Goal: Information Seeking & Learning: Learn about a topic

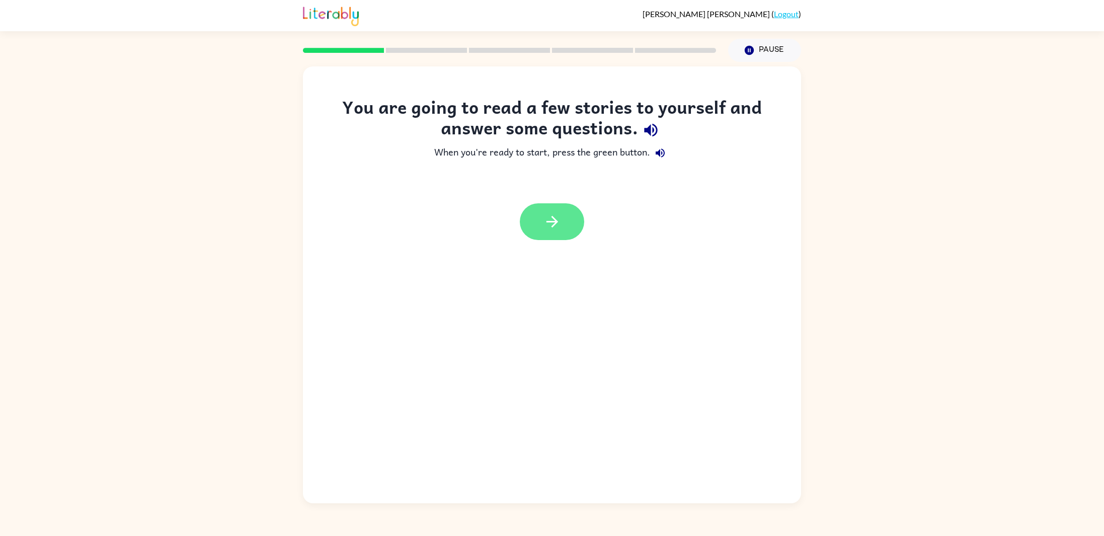
click at [549, 217] on icon "button" at bounding box center [553, 222] width 18 height 18
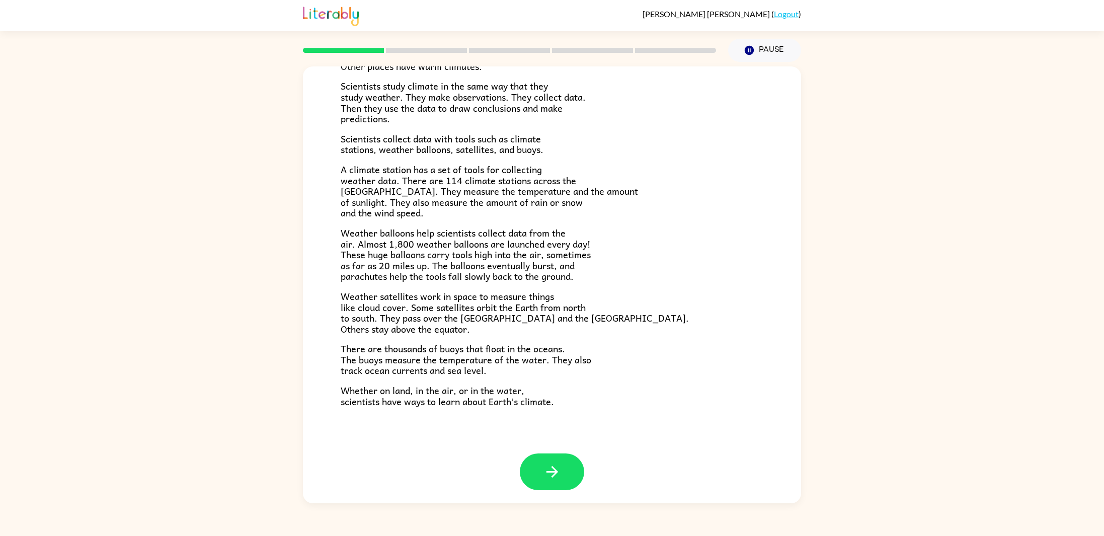
scroll to position [131, 0]
click at [545, 461] on icon "button" at bounding box center [553, 470] width 18 height 18
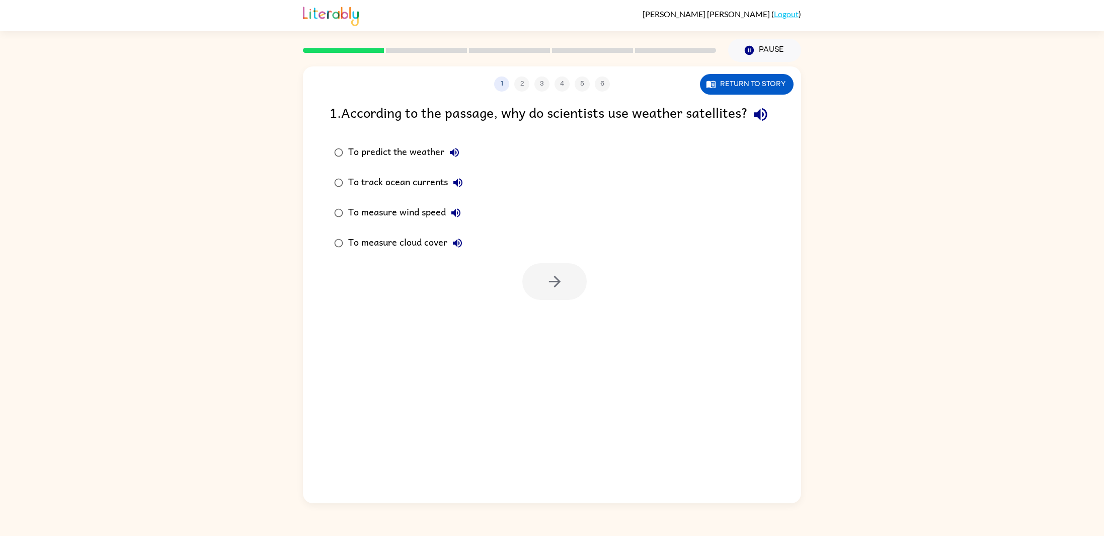
scroll to position [0, 0]
click at [722, 85] on button "Return to story" at bounding box center [747, 84] width 94 height 21
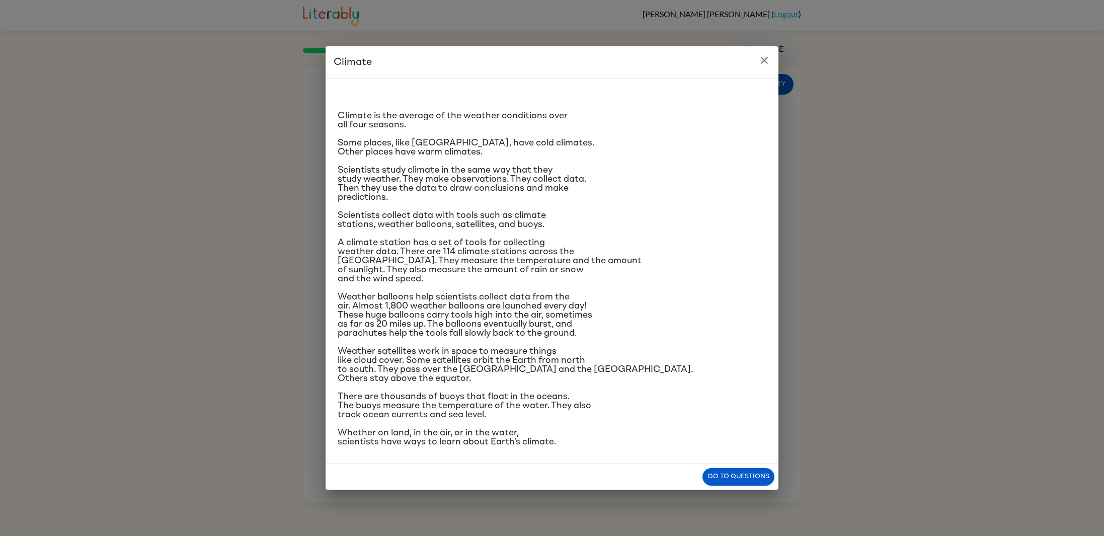
click at [760, 54] on icon "close" at bounding box center [764, 60] width 12 height 12
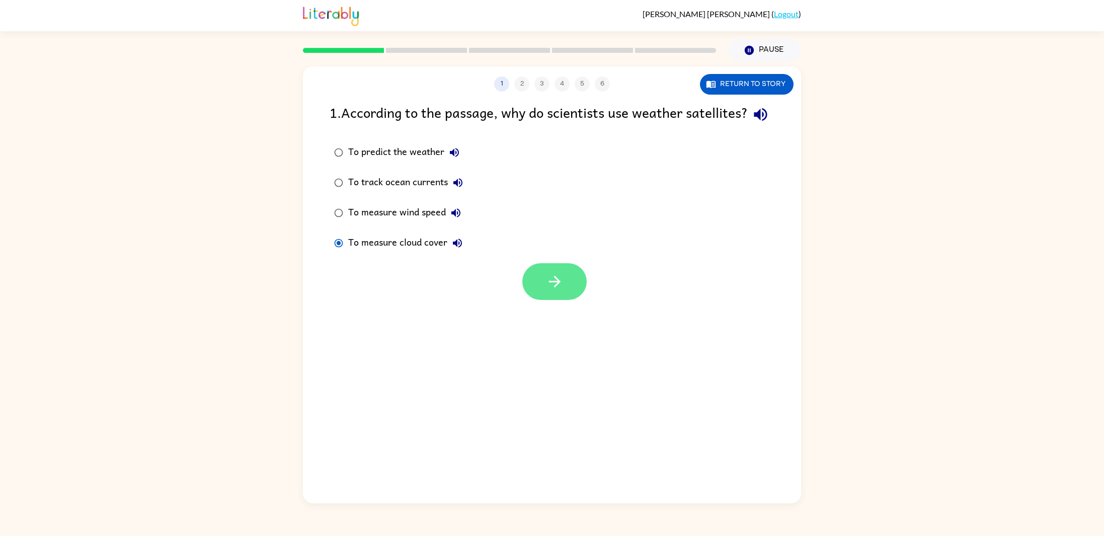
click at [548, 290] on icon "button" at bounding box center [555, 282] width 18 height 18
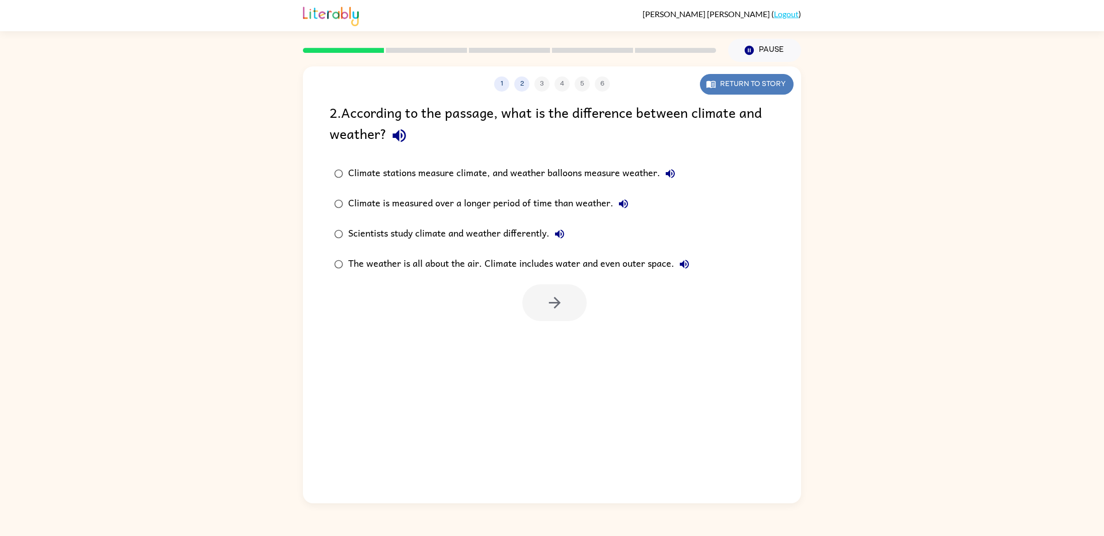
click at [754, 88] on button "Return to story" at bounding box center [747, 84] width 94 height 21
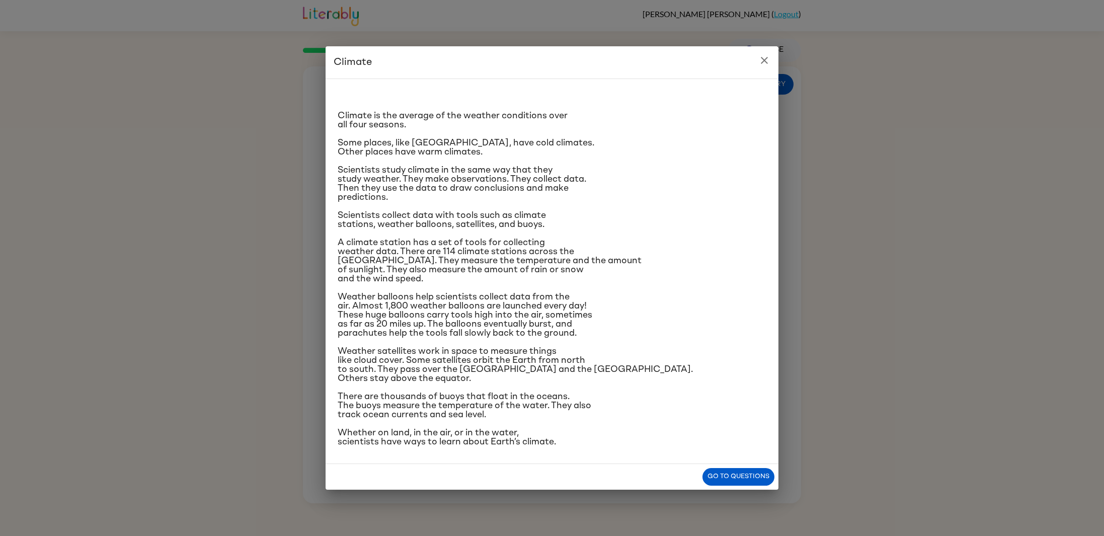
click at [764, 59] on icon "close" at bounding box center [764, 60] width 7 height 7
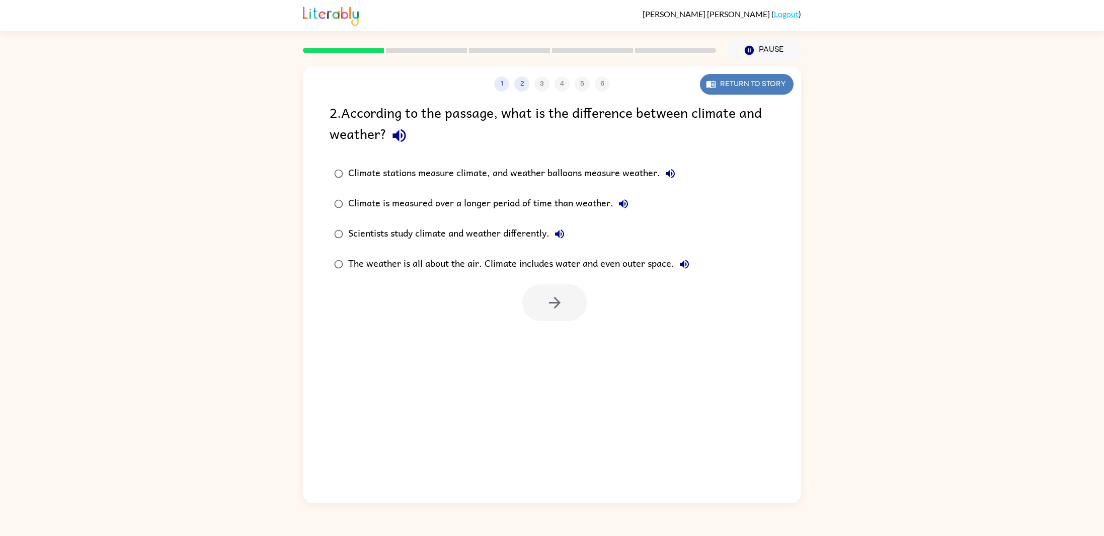
click at [757, 92] on button "Return to story" at bounding box center [747, 84] width 94 height 21
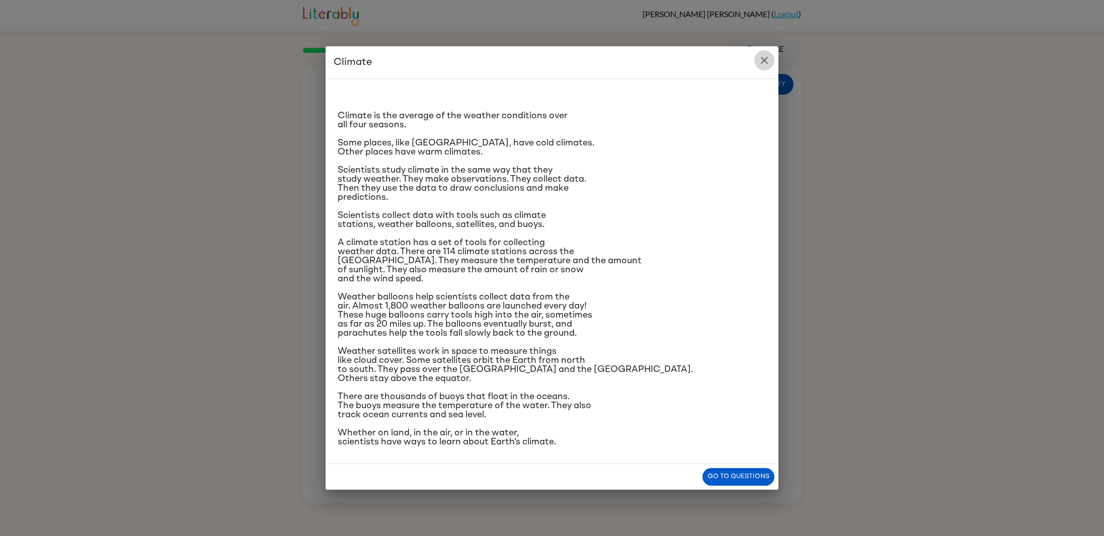
click at [764, 55] on icon "close" at bounding box center [764, 60] width 12 height 12
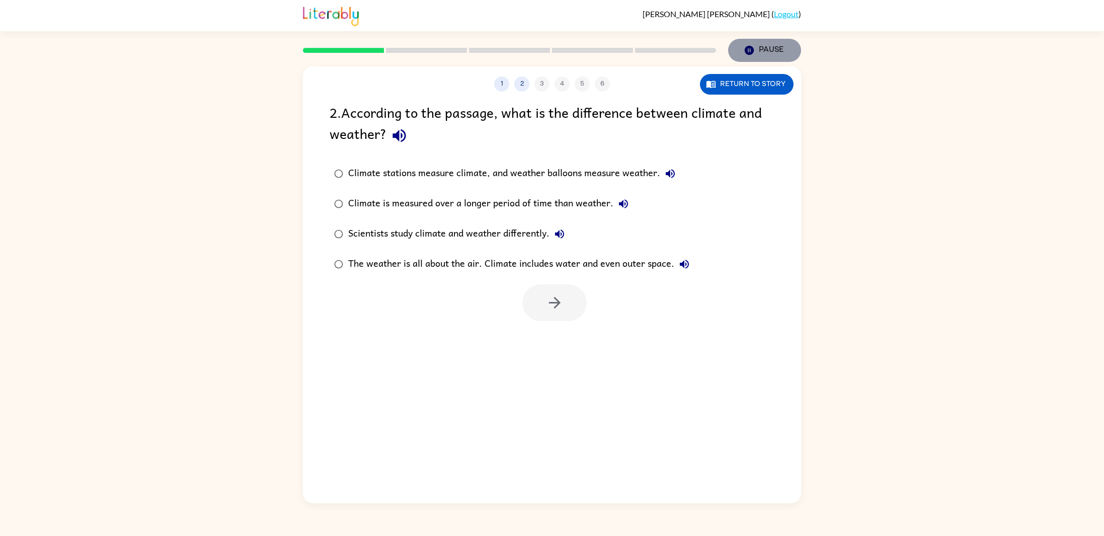
click at [760, 53] on button "Pause Pause" at bounding box center [764, 50] width 73 height 23
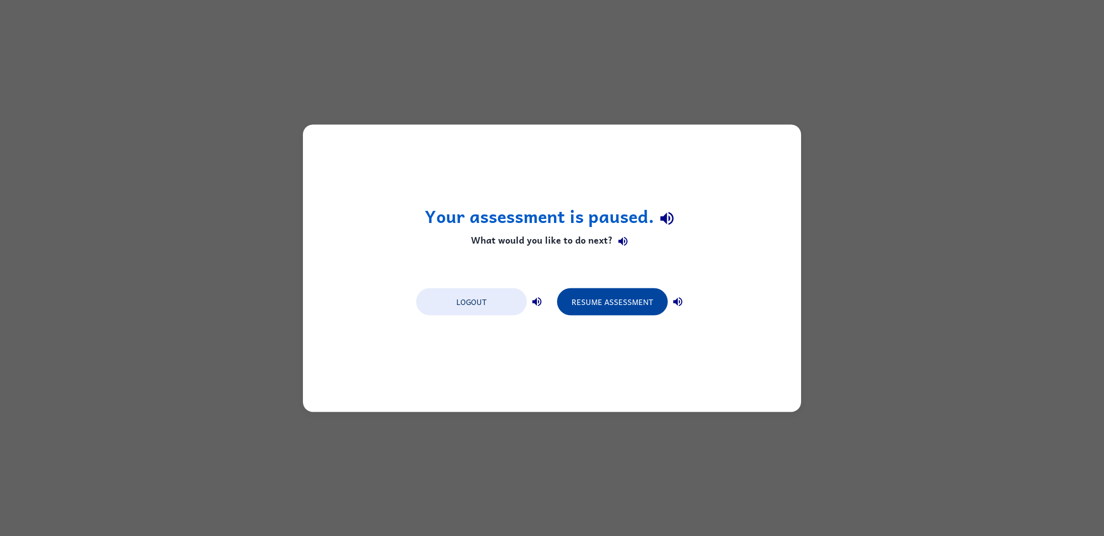
click at [586, 306] on button "Resume Assessment" at bounding box center [612, 301] width 111 height 27
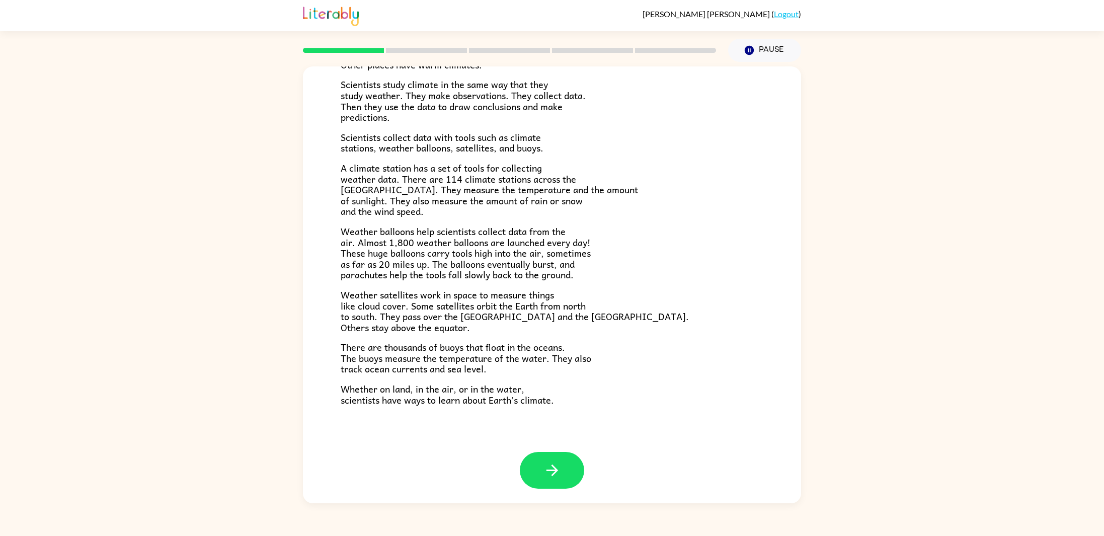
scroll to position [131, 0]
click at [552, 473] on icon "button" at bounding box center [553, 471] width 18 height 18
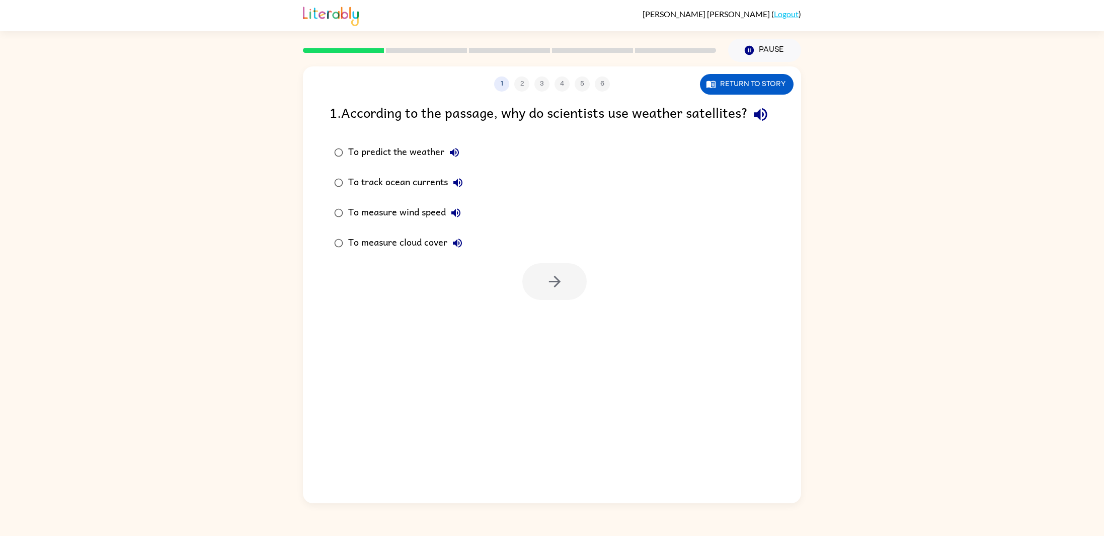
scroll to position [0, 0]
click at [590, 300] on div at bounding box center [552, 279] width 498 height 42
click at [546, 290] on icon "button" at bounding box center [555, 282] width 18 height 18
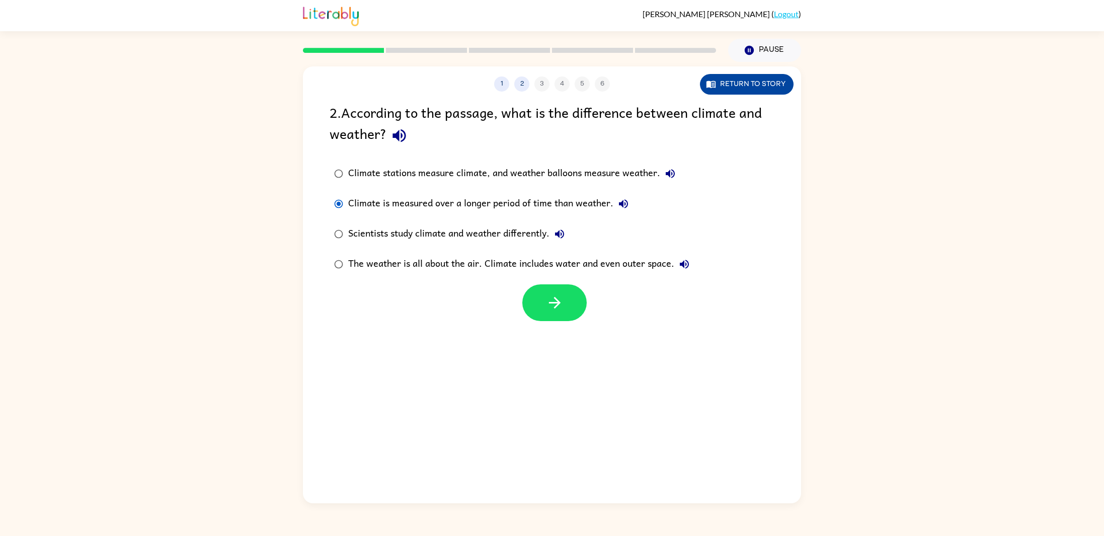
click at [775, 82] on button "Return to story" at bounding box center [747, 84] width 94 height 21
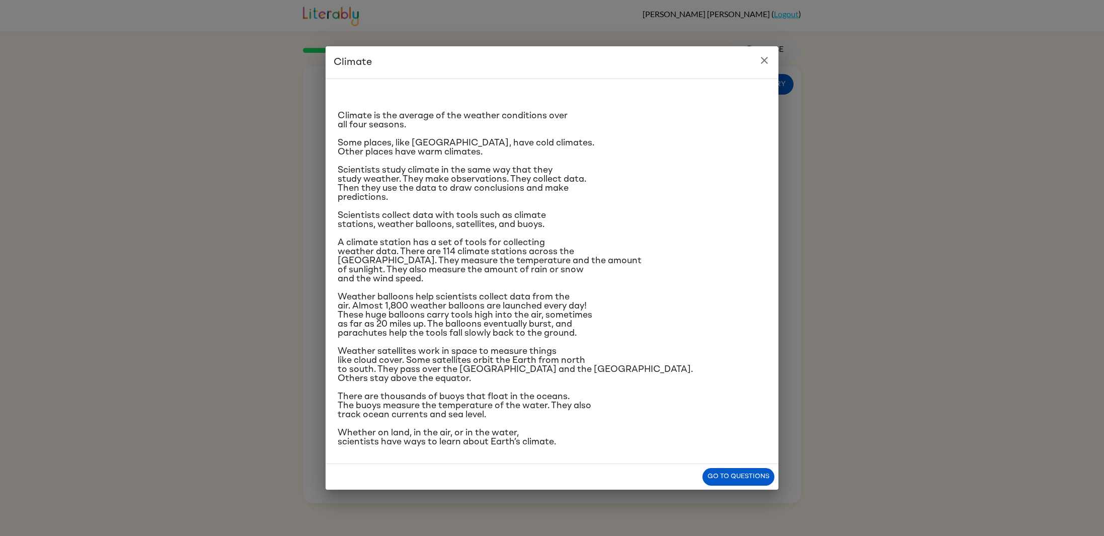
click at [761, 62] on icon "close" at bounding box center [764, 60] width 12 height 12
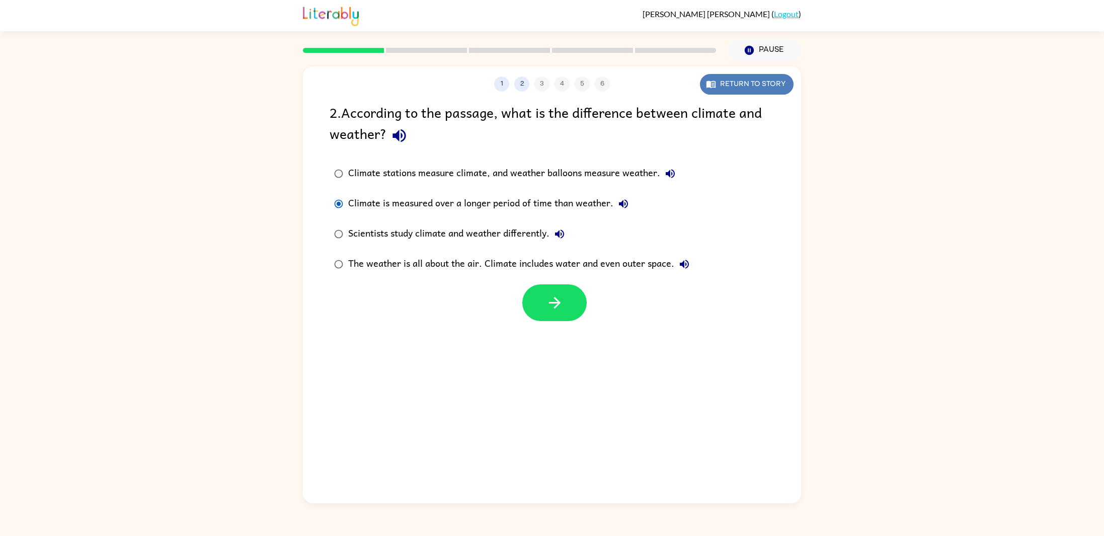
click at [775, 79] on button "Return to story" at bounding box center [747, 84] width 94 height 21
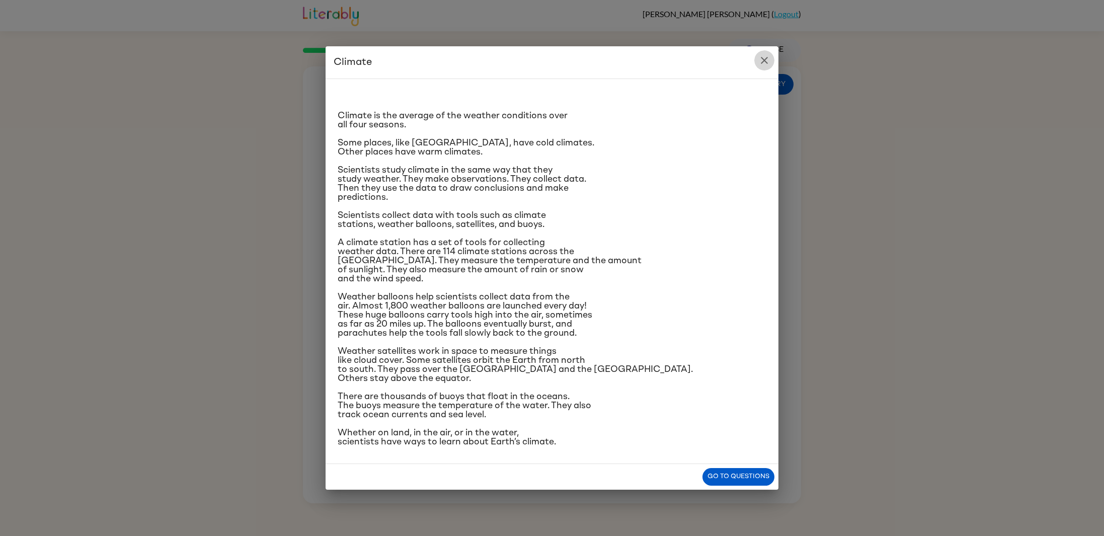
click at [764, 60] on icon "close" at bounding box center [764, 60] width 12 height 12
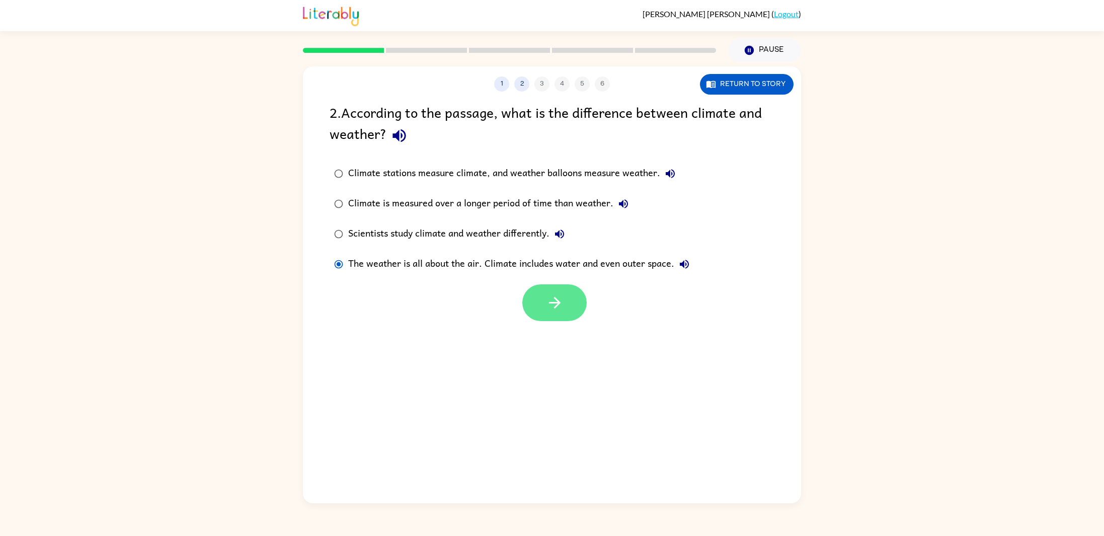
click at [539, 290] on button "button" at bounding box center [554, 302] width 64 height 37
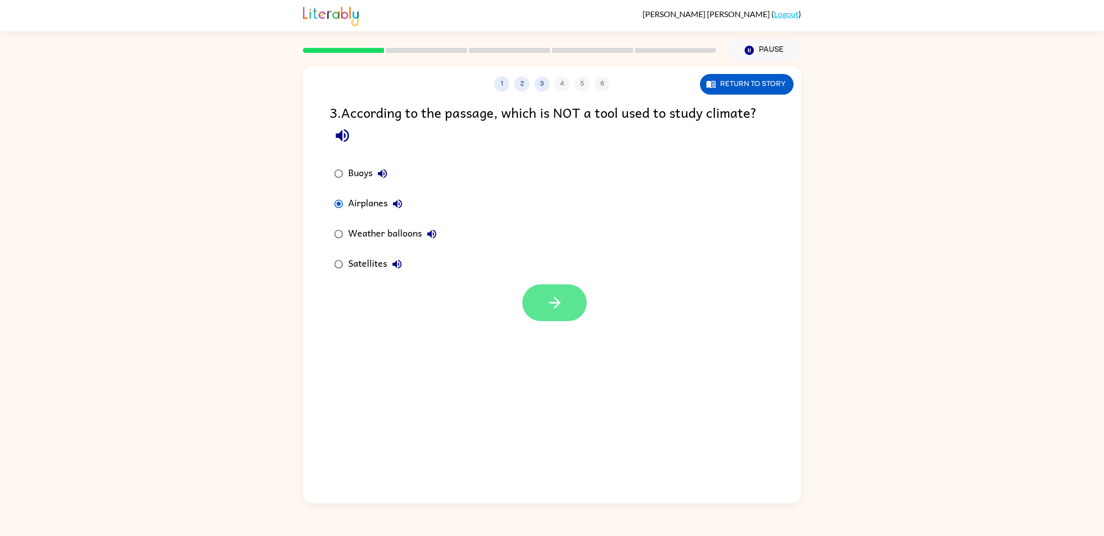
click at [540, 306] on button "button" at bounding box center [554, 302] width 64 height 37
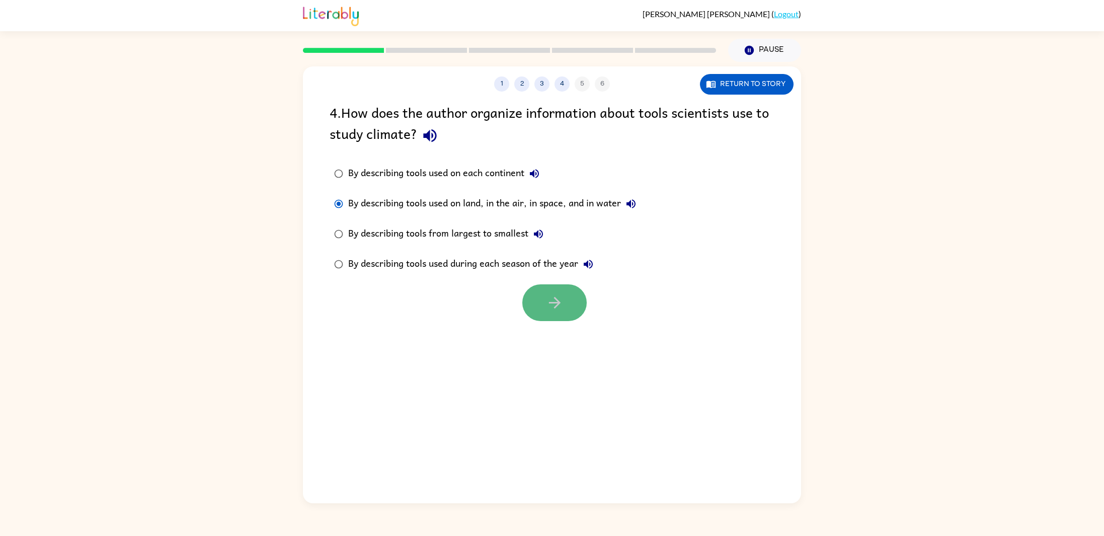
click at [557, 306] on icon "button" at bounding box center [555, 303] width 18 height 18
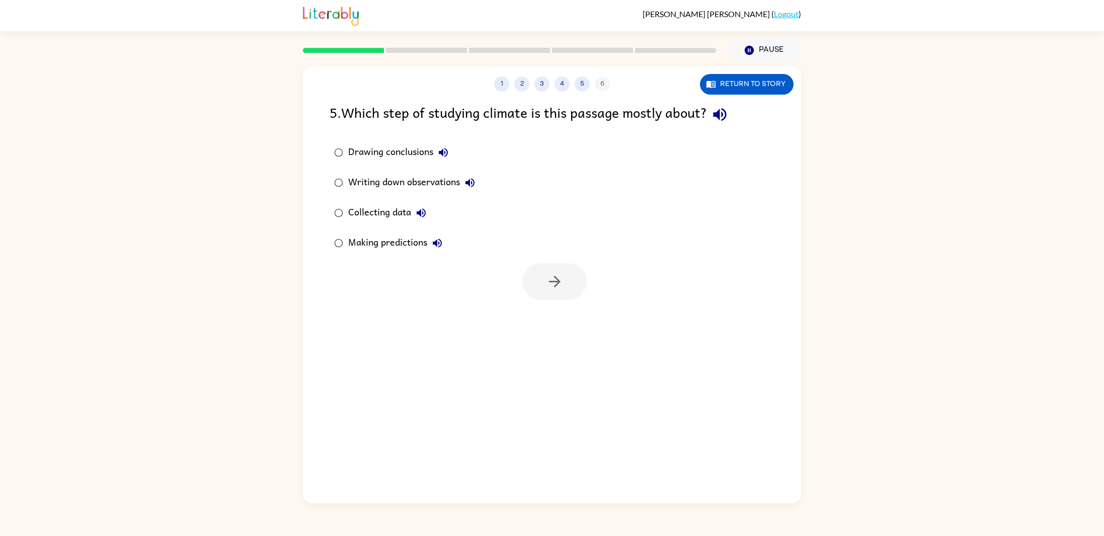
click at [367, 189] on div "Writing down observations" at bounding box center [414, 183] width 132 height 20
click at [352, 207] on div "Collecting data" at bounding box center [389, 213] width 83 height 20
click at [538, 290] on button "button" at bounding box center [554, 281] width 64 height 37
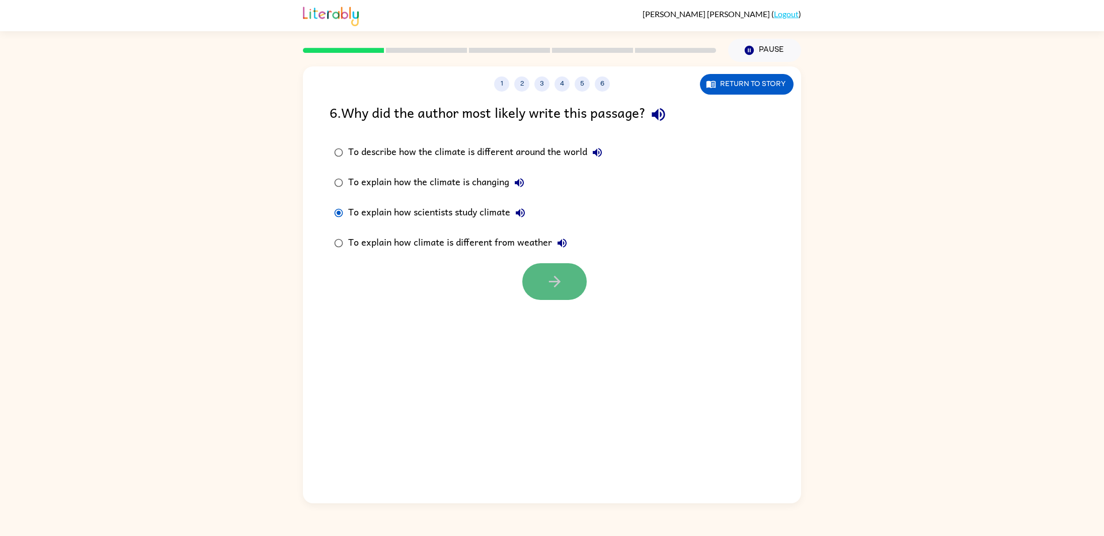
click at [556, 284] on icon "button" at bounding box center [555, 282] width 18 height 18
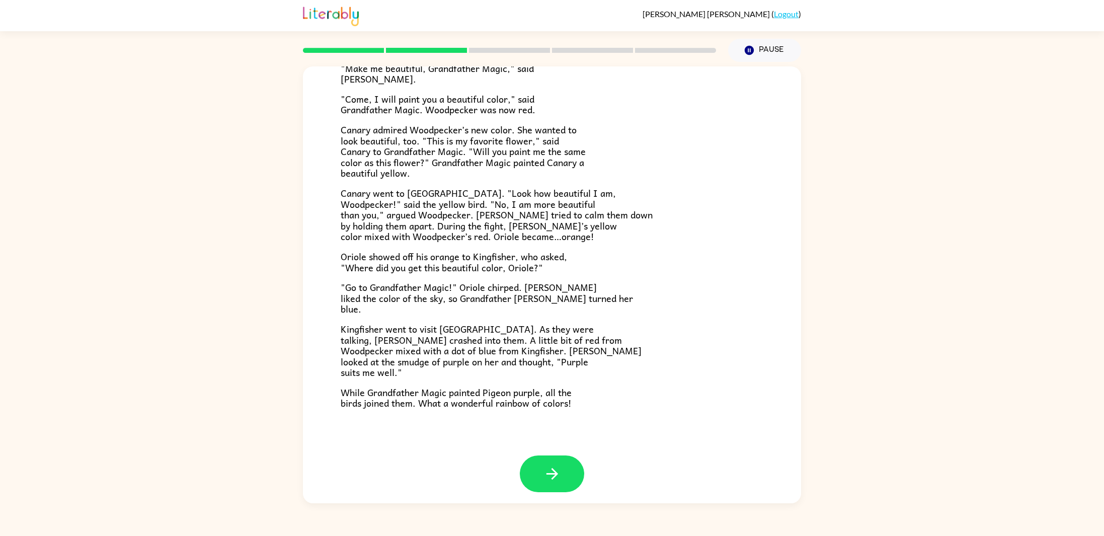
scroll to position [110, 0]
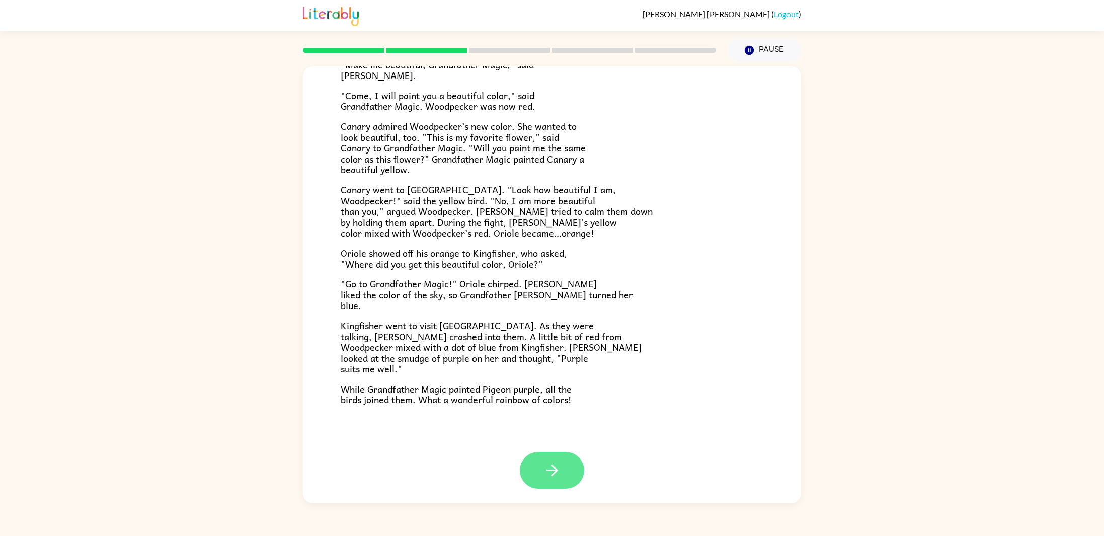
click at [546, 468] on icon "button" at bounding box center [553, 470] width 18 height 18
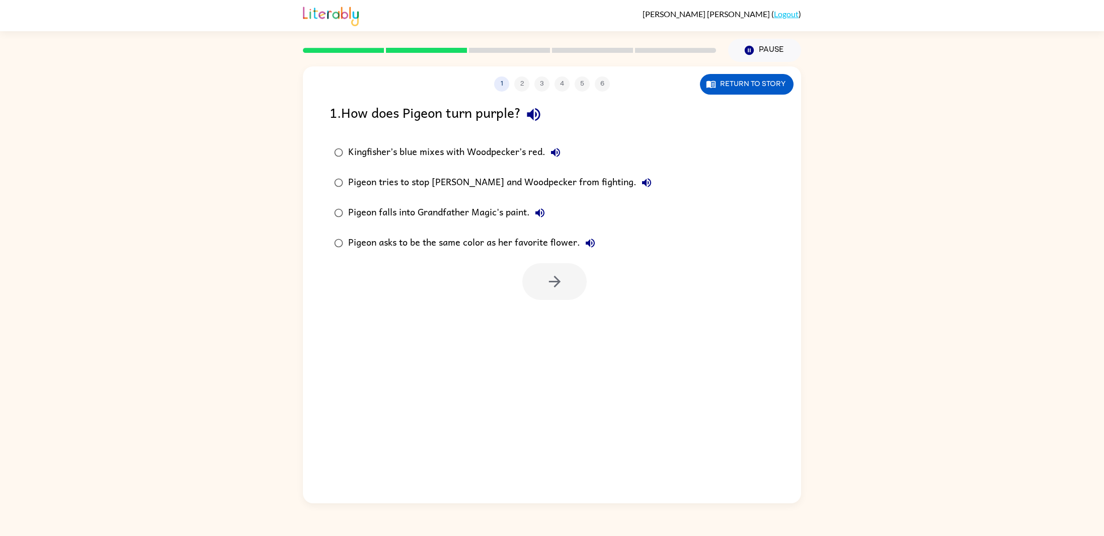
scroll to position [0, 0]
click at [351, 155] on div "Kingfisher’s blue mixes with Woodpecker’s red." at bounding box center [456, 152] width 217 height 20
click at [547, 281] on icon "button" at bounding box center [555, 282] width 18 height 18
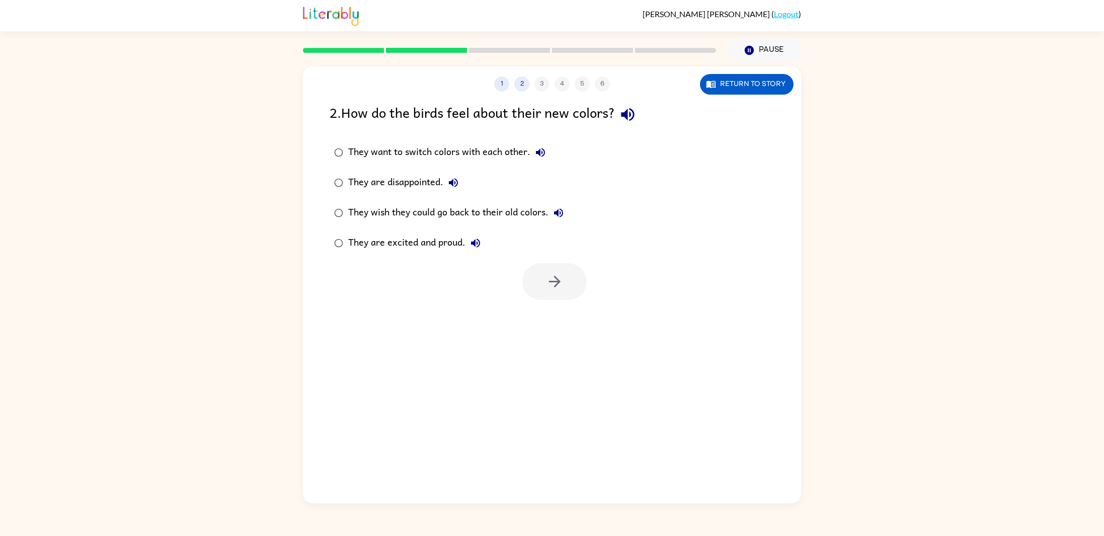
click at [349, 245] on div "They are excited and proud." at bounding box center [416, 243] width 137 height 20
click at [553, 291] on button "button" at bounding box center [554, 281] width 64 height 37
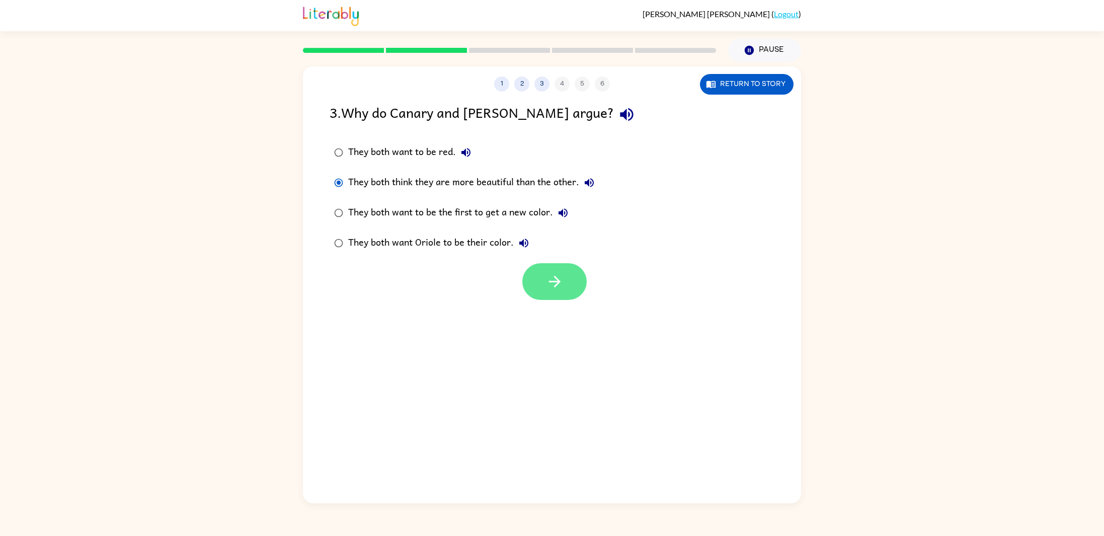
click at [556, 283] on icon "button" at bounding box center [555, 282] width 18 height 18
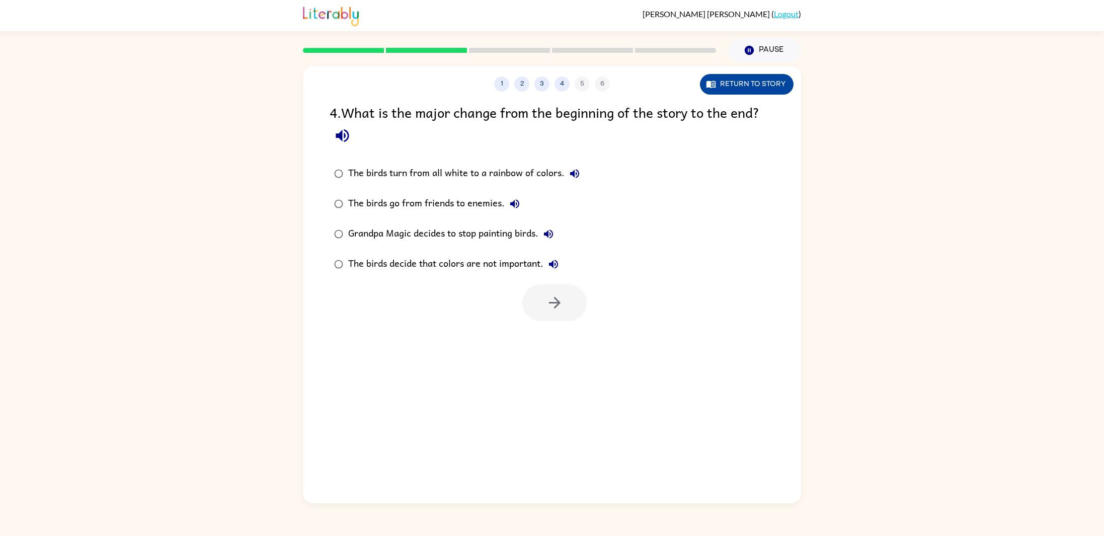
click at [718, 79] on button "Return to story" at bounding box center [747, 84] width 94 height 21
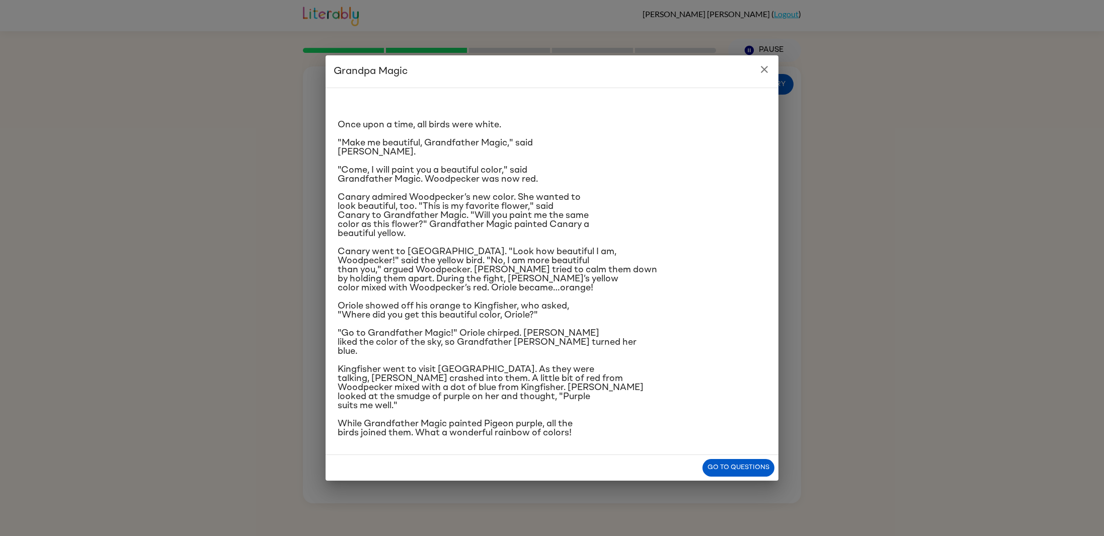
click at [773, 68] on button "close" at bounding box center [764, 69] width 20 height 20
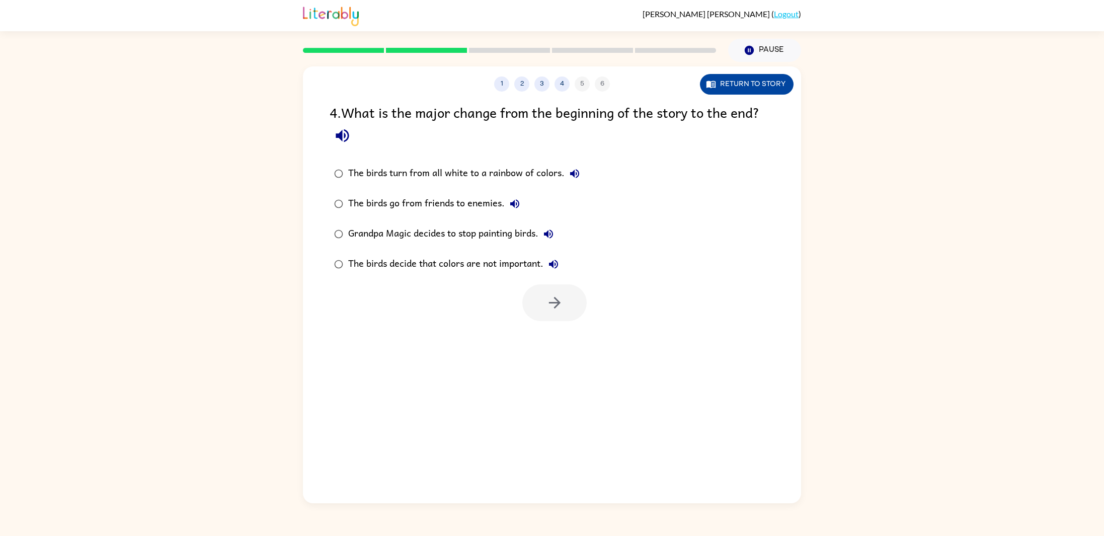
click at [770, 80] on button "Return to story" at bounding box center [747, 84] width 94 height 21
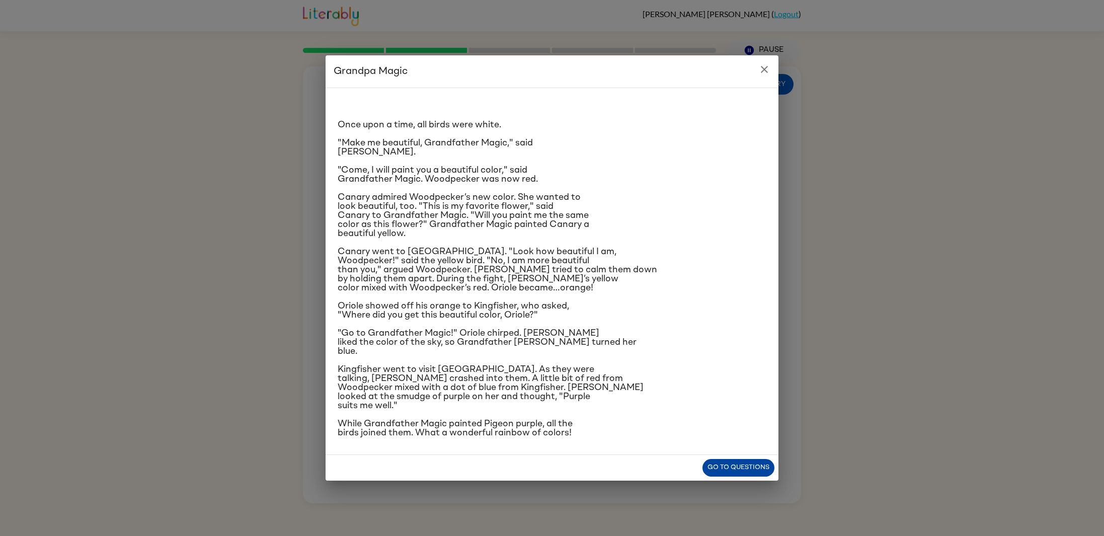
click at [740, 464] on button "Go to questions" at bounding box center [739, 468] width 72 height 18
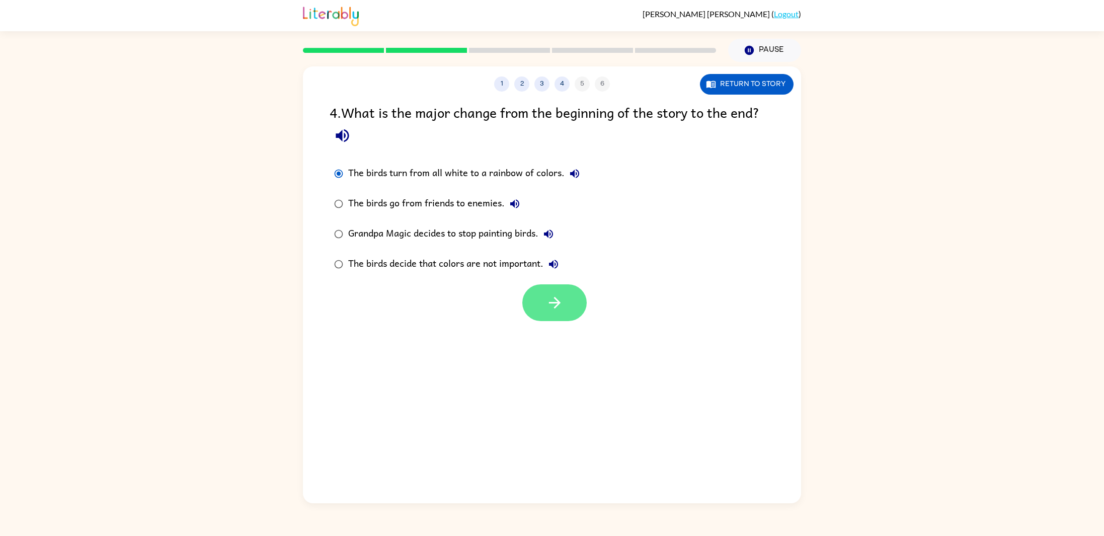
click at [529, 297] on button "button" at bounding box center [554, 302] width 64 height 37
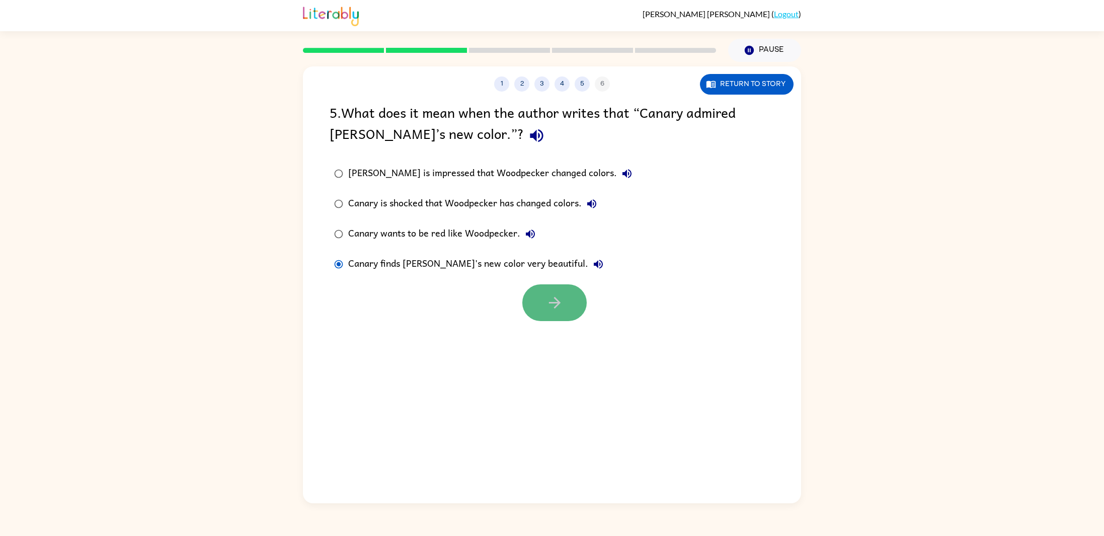
click at [577, 310] on button "button" at bounding box center [554, 302] width 64 height 37
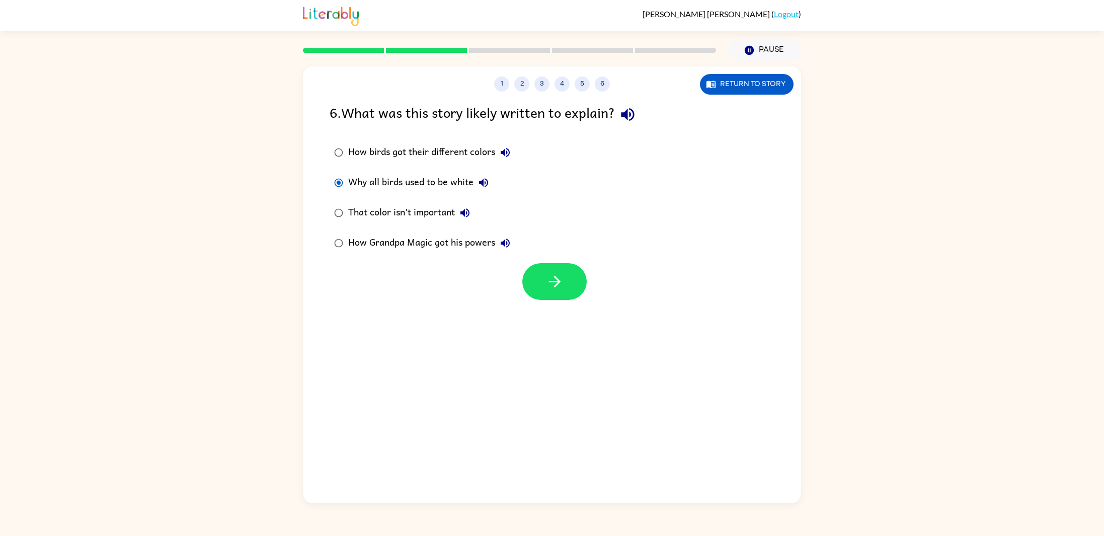
click at [384, 158] on div "How birds got their different colors" at bounding box center [431, 152] width 167 height 20
click at [550, 283] on icon "button" at bounding box center [555, 282] width 18 height 18
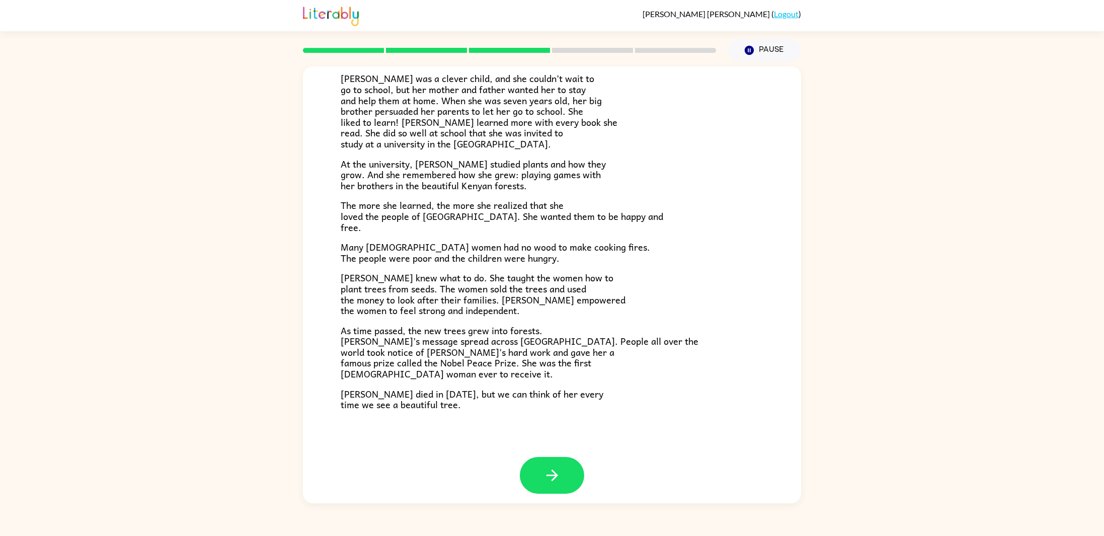
scroll to position [133, 0]
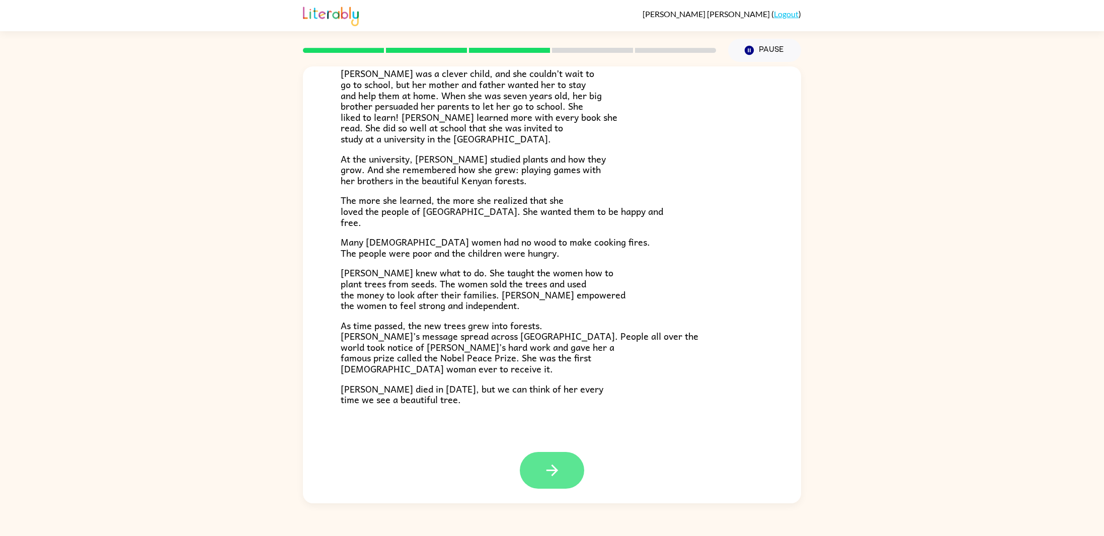
click at [544, 472] on icon "button" at bounding box center [553, 470] width 18 height 18
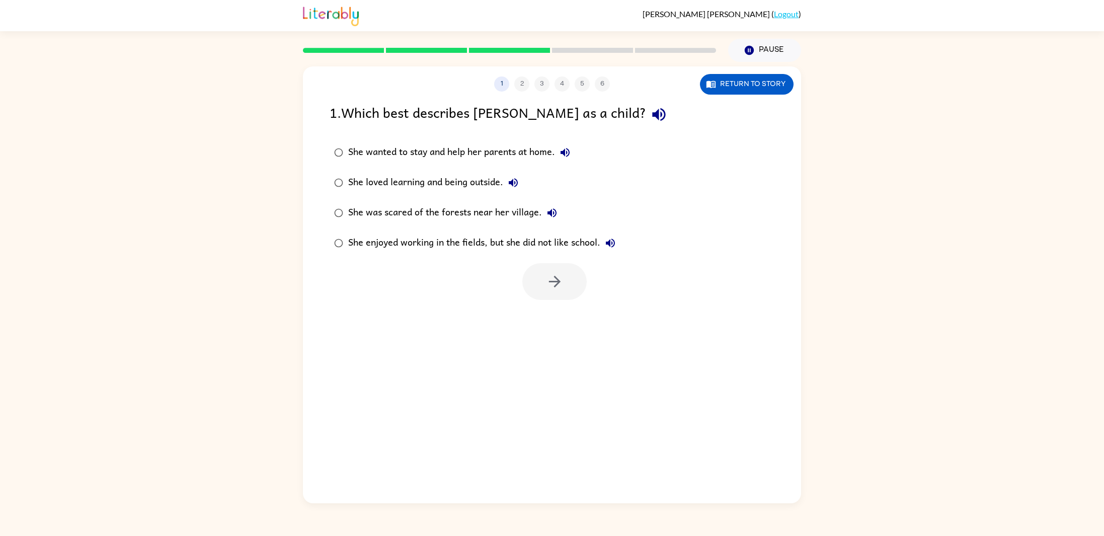
scroll to position [0, 0]
click at [556, 281] on icon "button" at bounding box center [555, 282] width 18 height 18
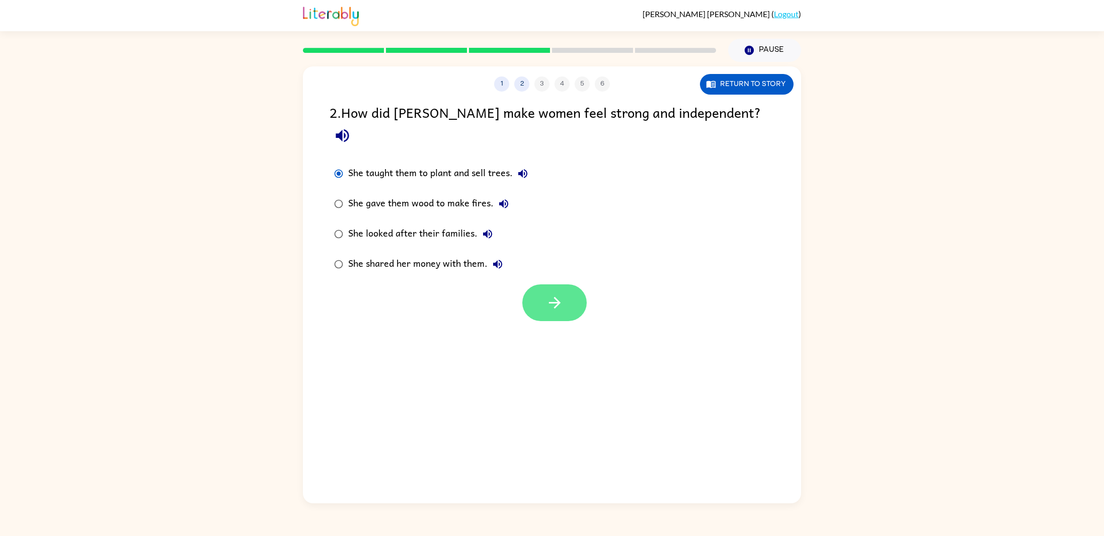
click at [532, 284] on button "button" at bounding box center [554, 302] width 64 height 37
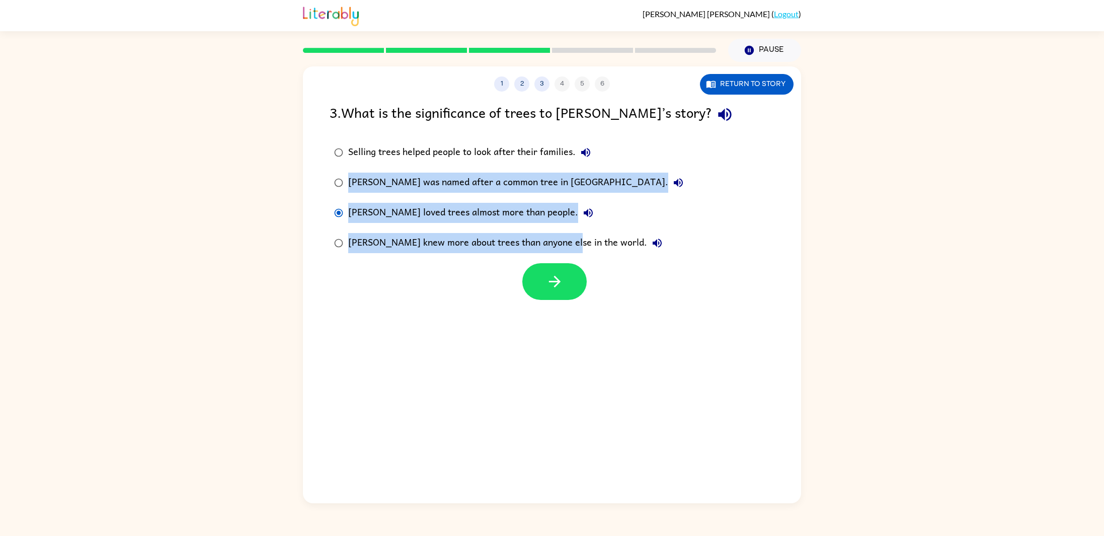
drag, startPoint x: 569, startPoint y: 258, endPoint x: 732, endPoint y: 146, distance: 197.9
click at [732, 146] on div "3 . What is the significance of trees to Wangari’s story? Selling trees helped …" at bounding box center [552, 201] width 498 height 198
click at [731, 147] on div "Selling trees helped people to look after their families. Wangari was named aft…" at bounding box center [566, 197] width 472 height 121
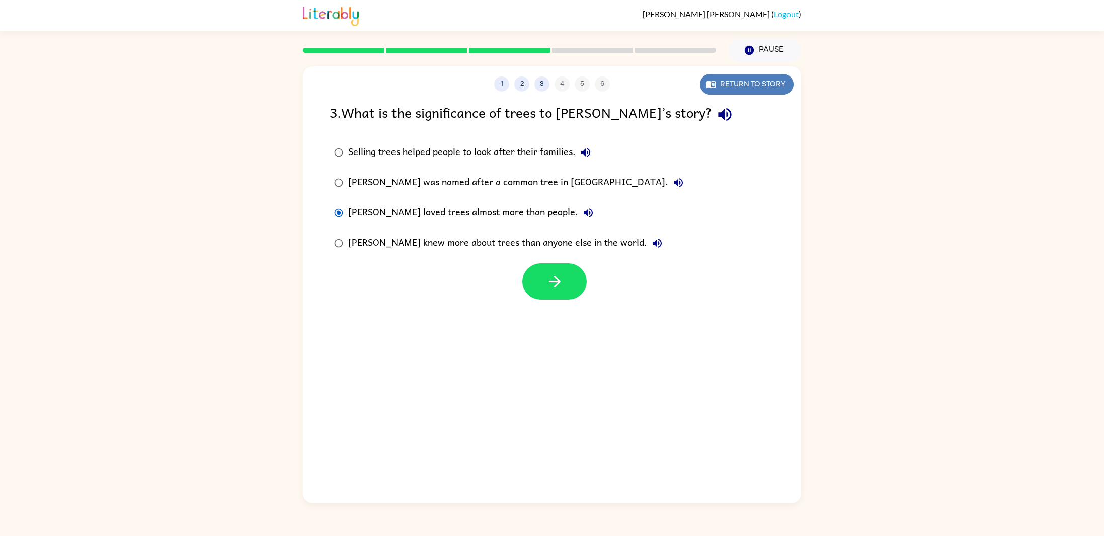
click at [726, 84] on button "Return to story" at bounding box center [747, 84] width 94 height 21
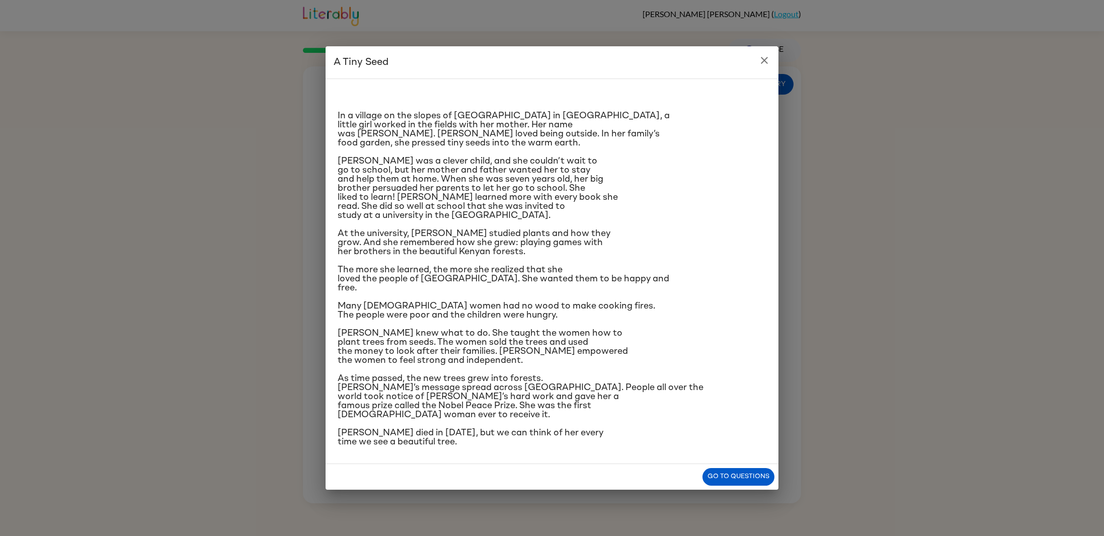
click at [581, 184] on span "Wangari was a clever child, and she couldn’t wait to go to school, but her moth…" at bounding box center [478, 188] width 280 height 63
click at [736, 481] on button "Go to questions" at bounding box center [739, 477] width 72 height 18
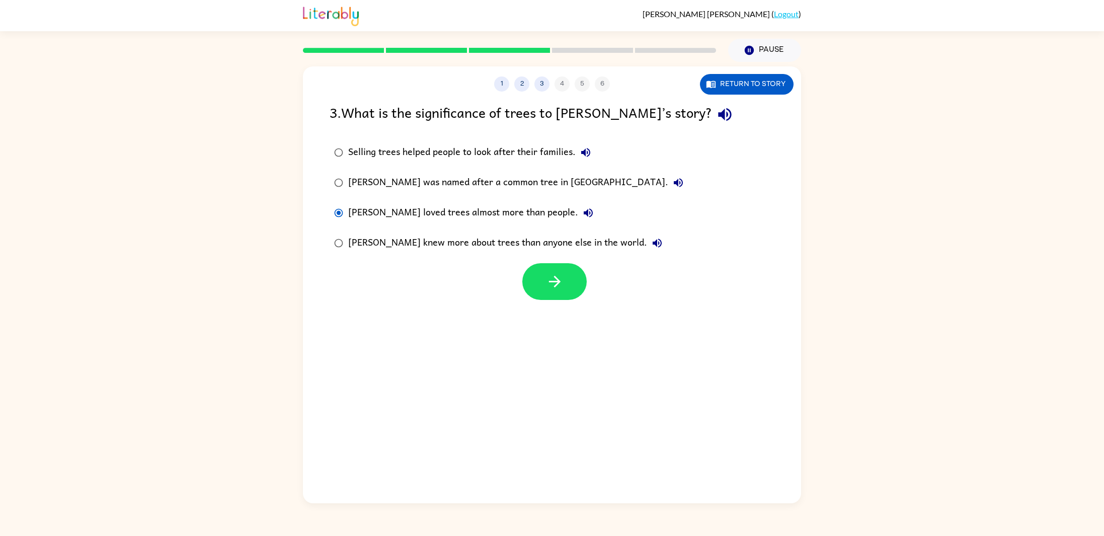
drag, startPoint x: 544, startPoint y: 300, endPoint x: 499, endPoint y: 304, distance: 45.0
click at [499, 304] on div "1 2 3 4 5 6 Return to story 3 . What is the significance of trees to Wangari’s …" at bounding box center [552, 284] width 498 height 437
click at [552, 279] on icon "button" at bounding box center [555, 282] width 18 height 18
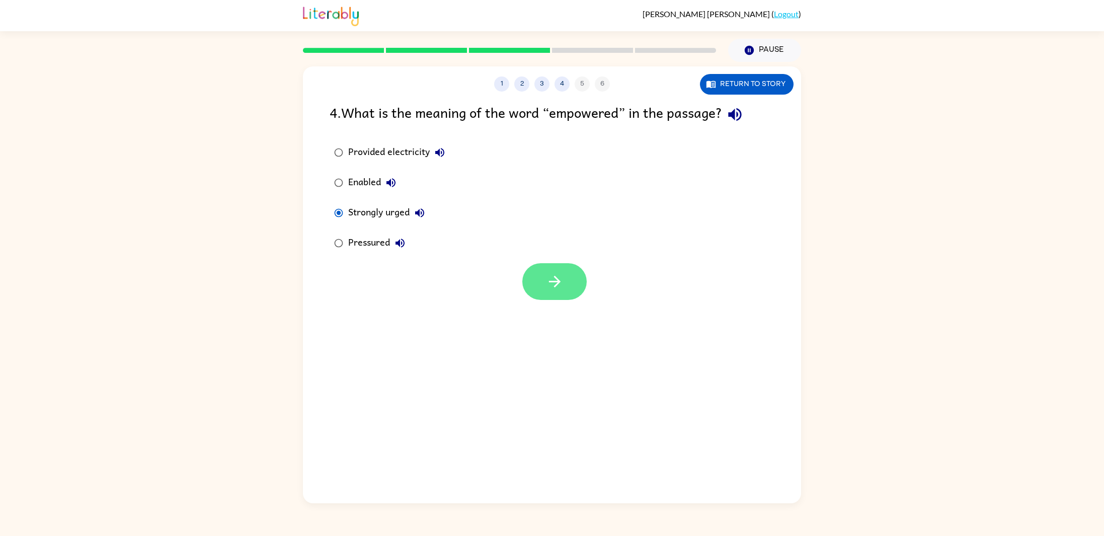
click at [546, 295] on button "button" at bounding box center [554, 281] width 64 height 37
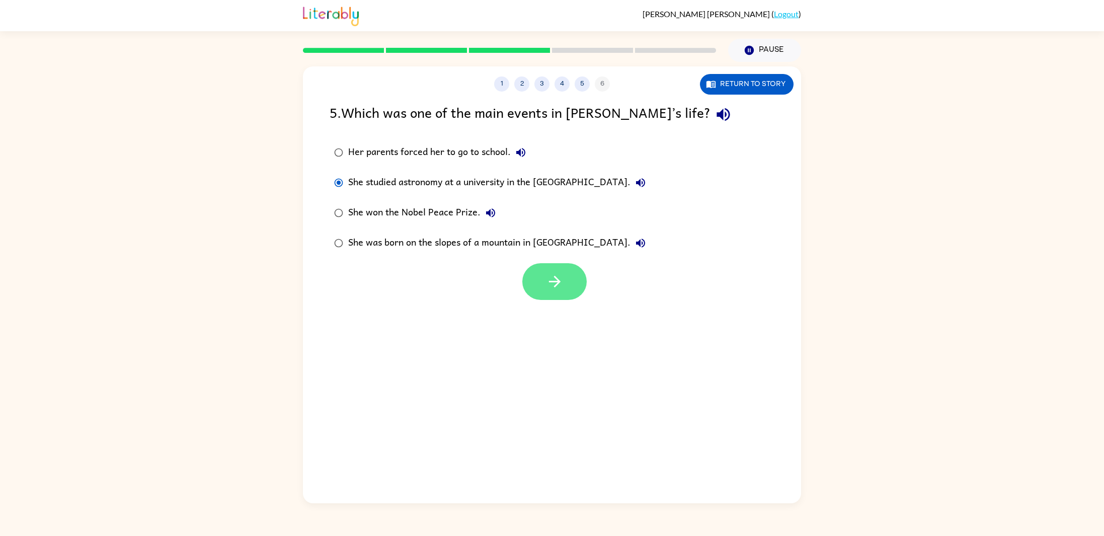
click at [564, 287] on button "button" at bounding box center [554, 281] width 64 height 37
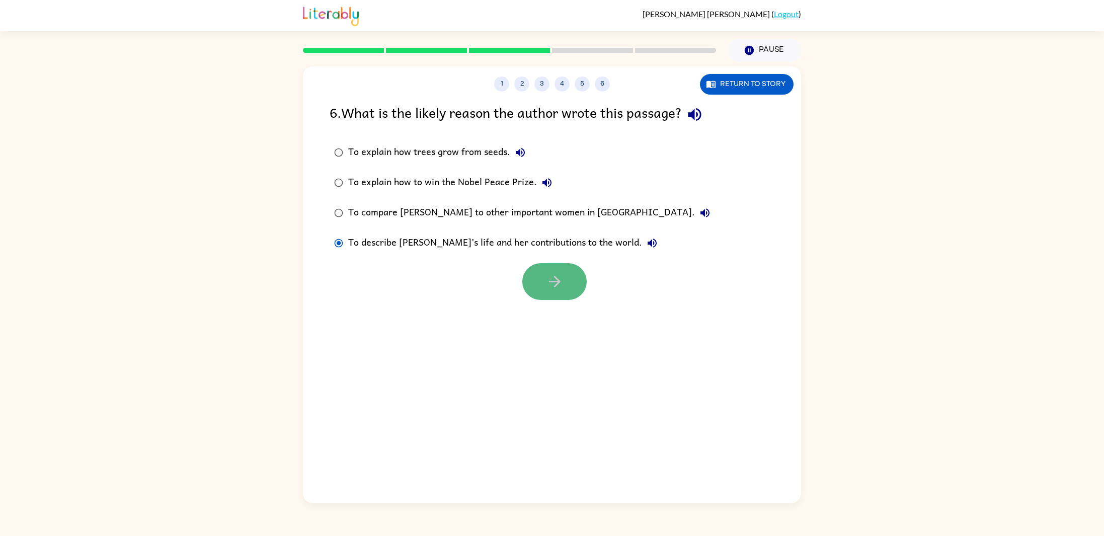
click at [563, 273] on button "button" at bounding box center [554, 281] width 64 height 37
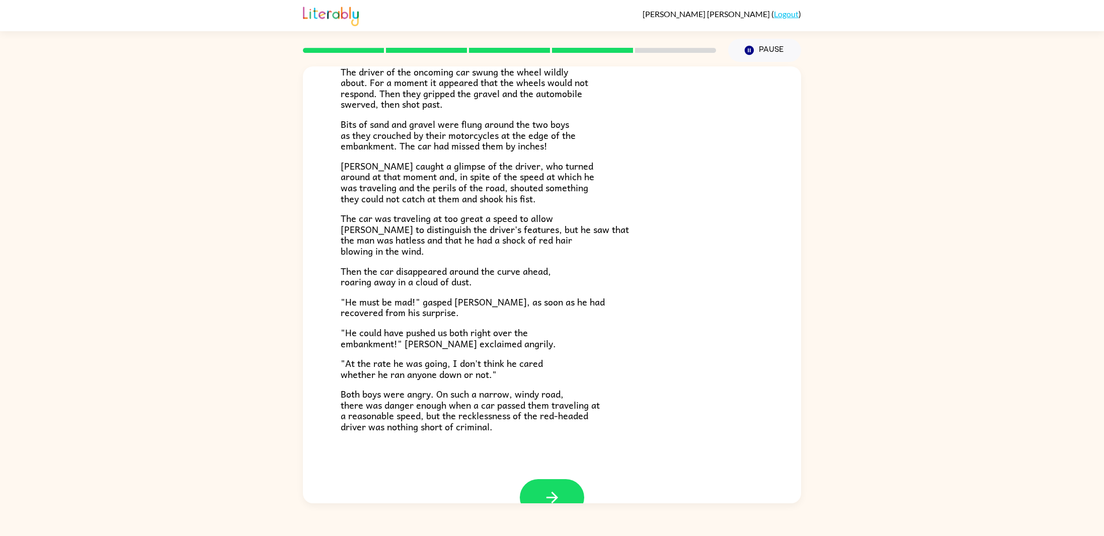
scroll to position [129, 0]
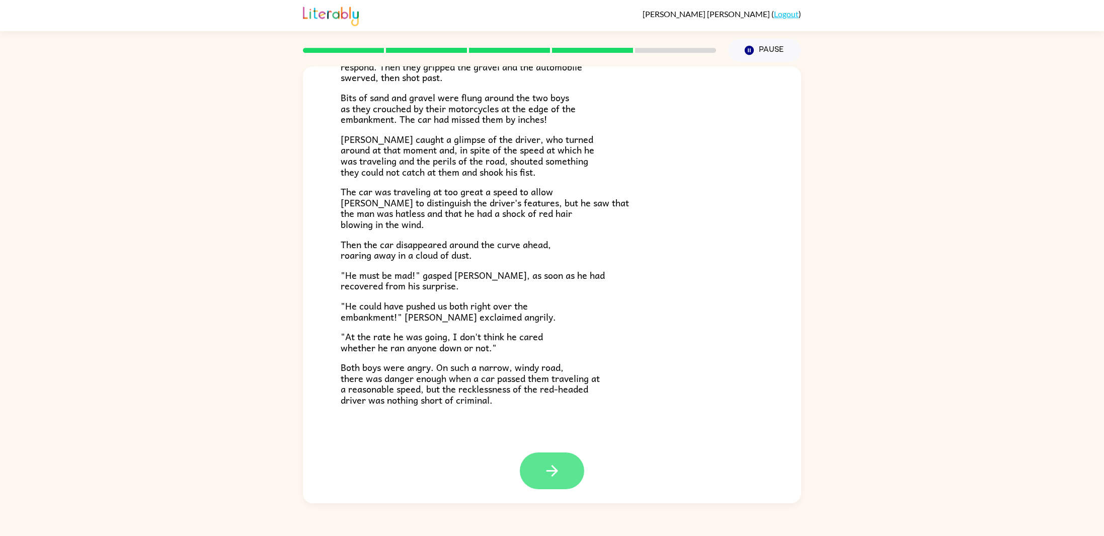
click at [550, 467] on icon "button" at bounding box center [553, 471] width 18 height 18
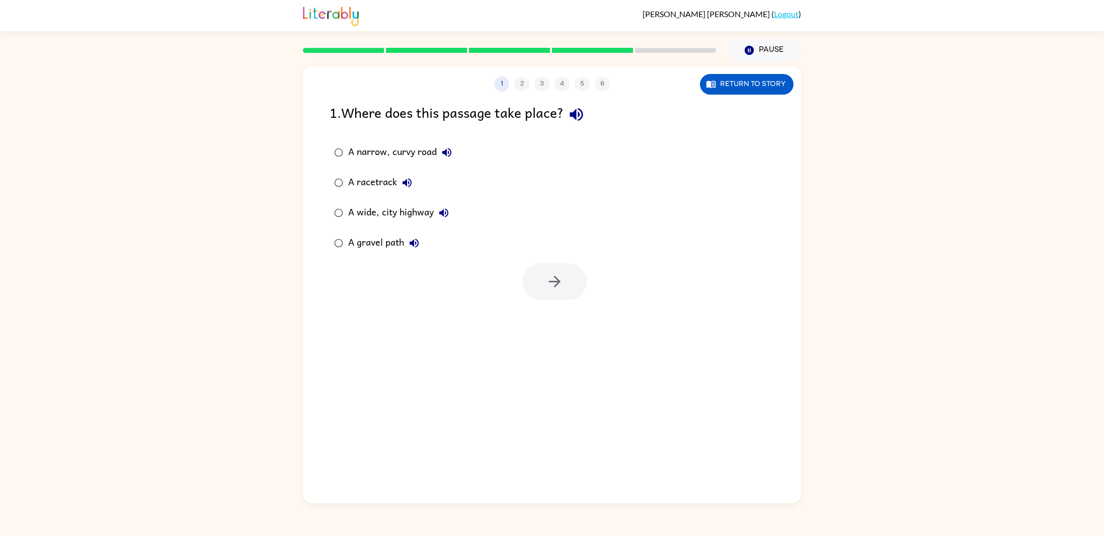
scroll to position [0, 0]
click at [349, 152] on div "A narrow, curvy road" at bounding box center [402, 152] width 109 height 20
click at [564, 296] on button "button" at bounding box center [554, 281] width 64 height 37
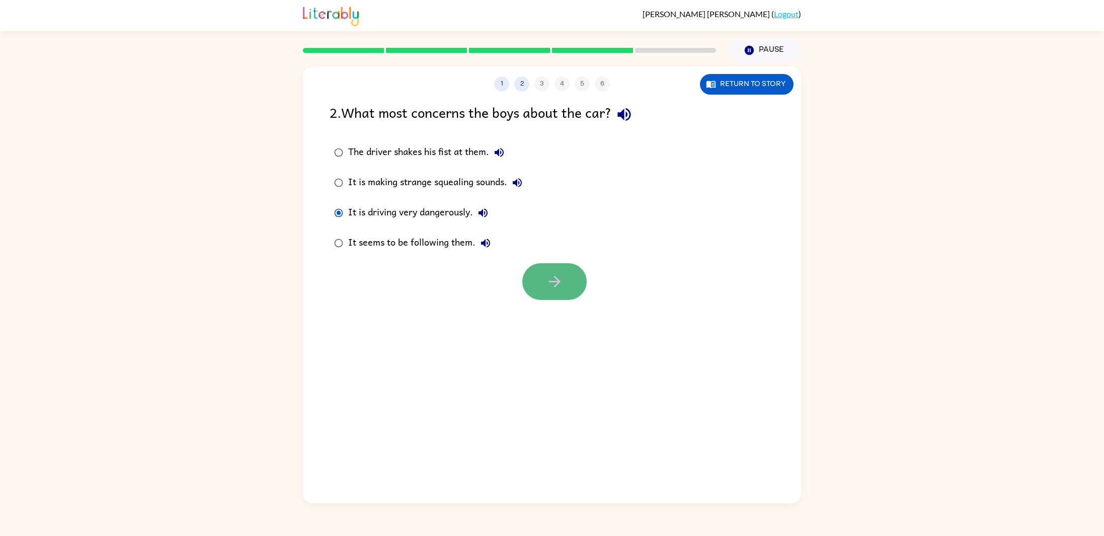
click at [559, 284] on icon "button" at bounding box center [555, 282] width 18 height 18
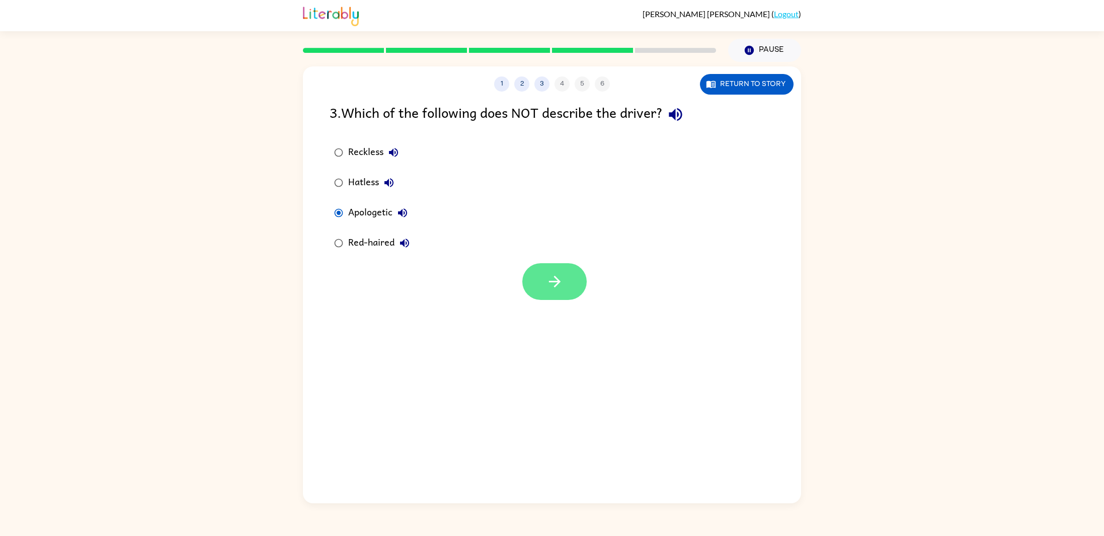
click at [558, 289] on icon "button" at bounding box center [555, 282] width 18 height 18
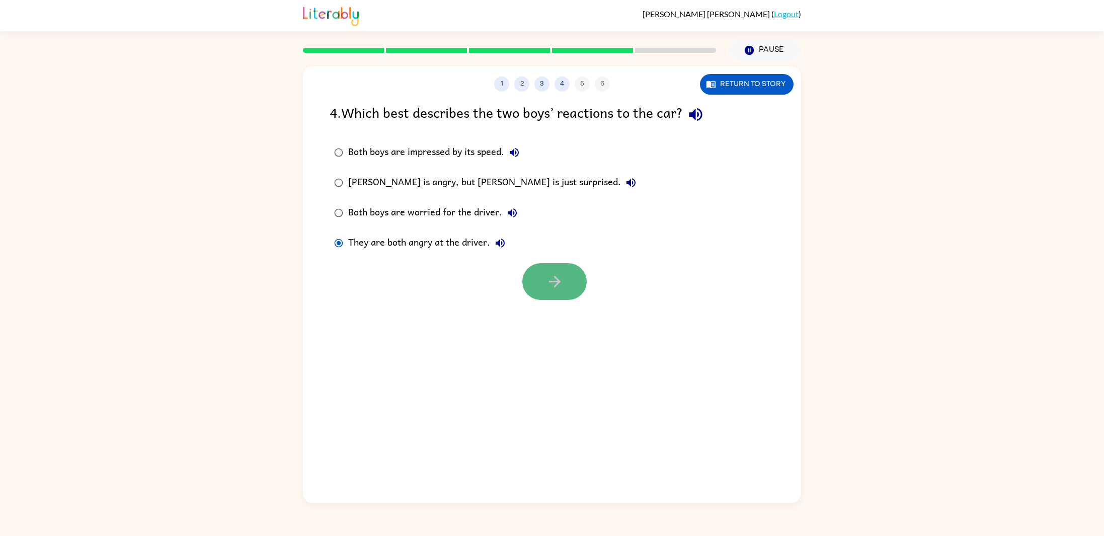
click at [528, 284] on button "button" at bounding box center [554, 281] width 64 height 37
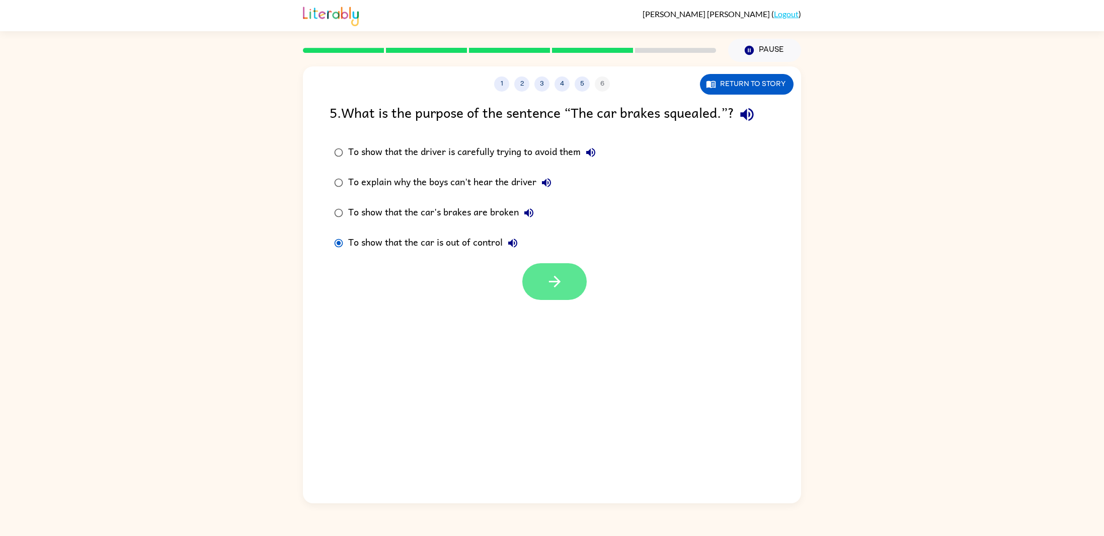
click at [554, 279] on icon "button" at bounding box center [555, 282] width 18 height 18
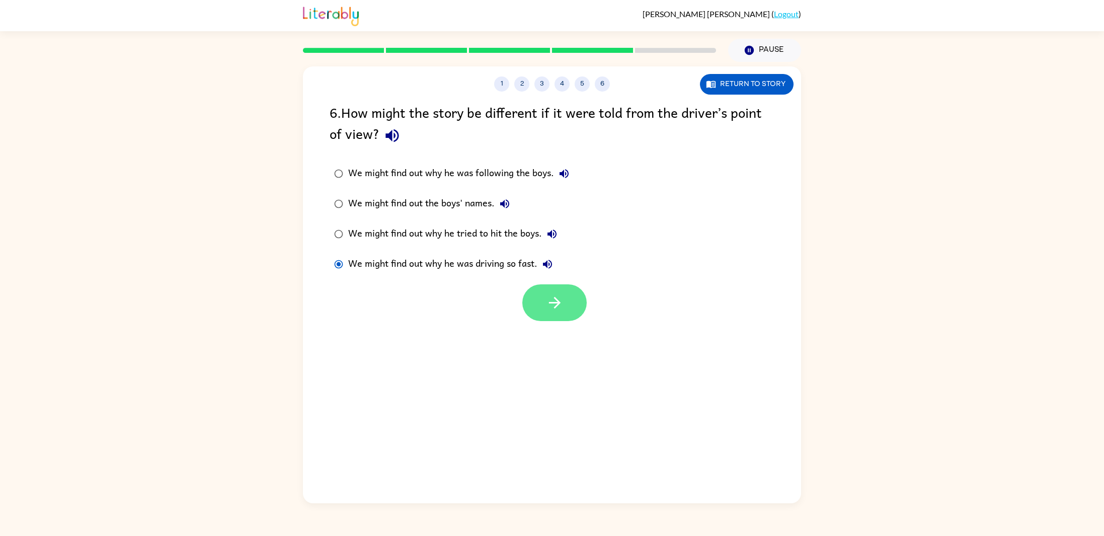
click at [560, 299] on icon "button" at bounding box center [555, 303] width 18 height 18
